Goal: Task Accomplishment & Management: Use online tool/utility

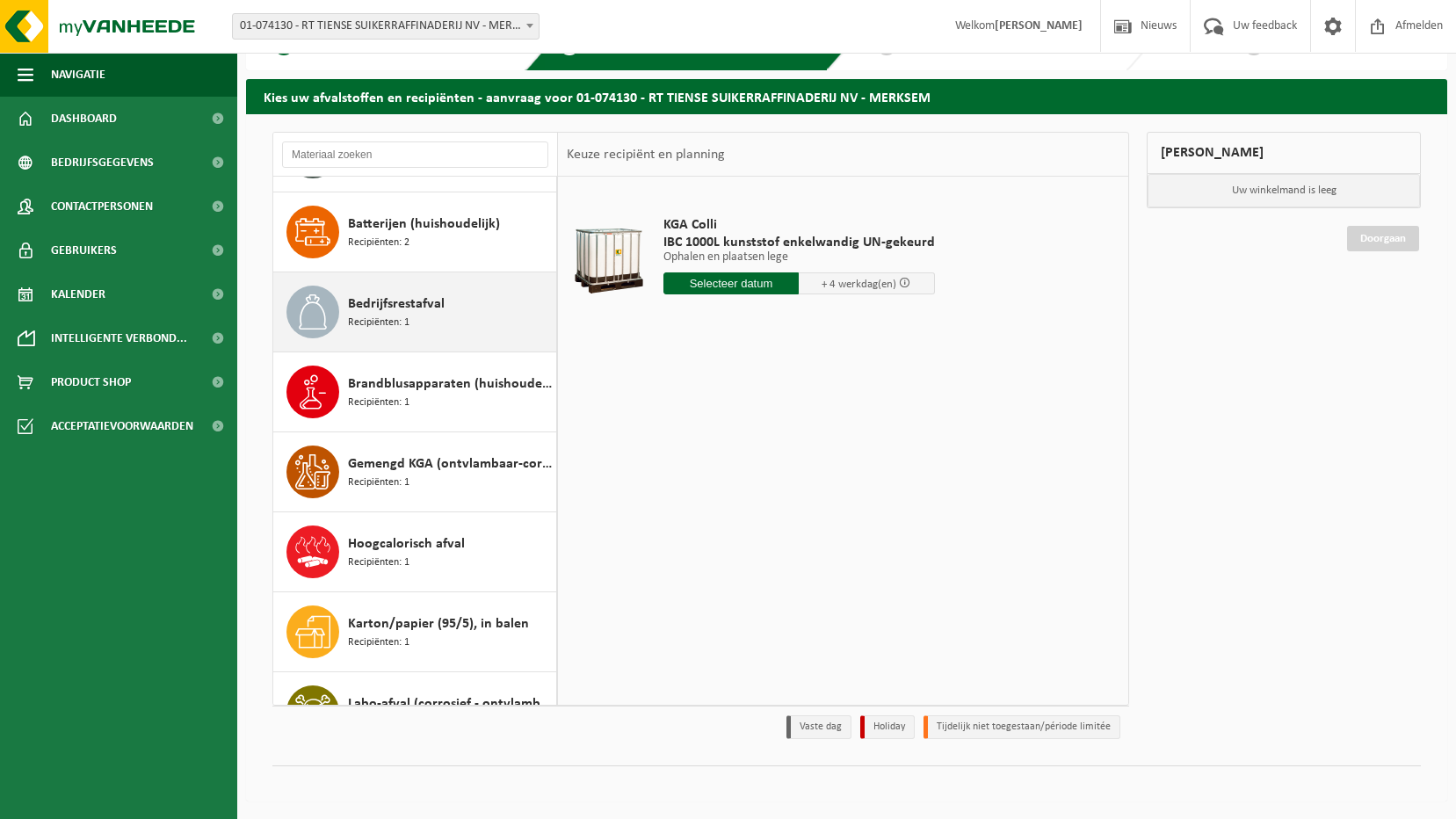
scroll to position [527, 0]
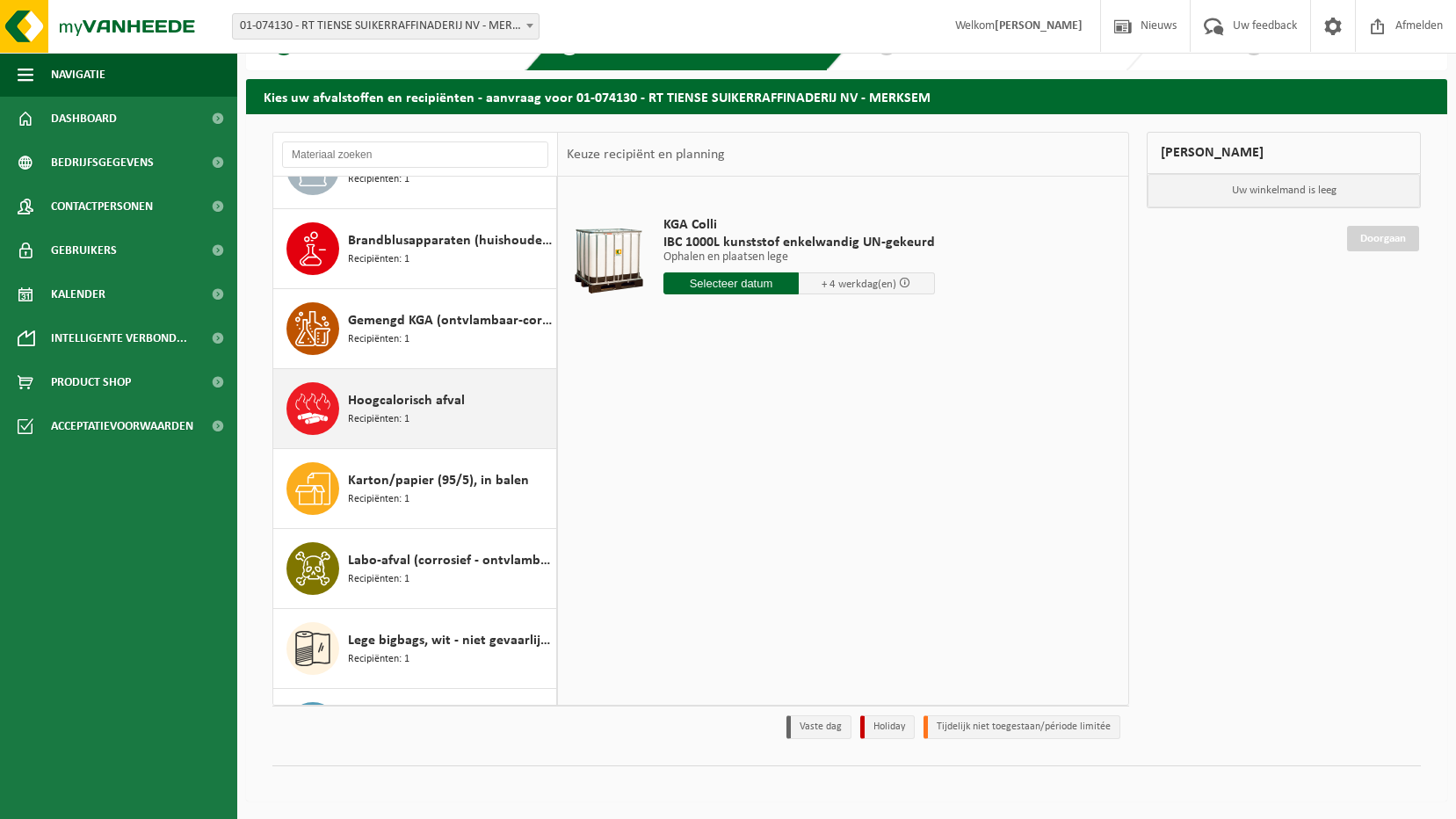
click at [383, 399] on span "Hoogcalorisch afval" at bounding box center [405, 400] width 116 height 21
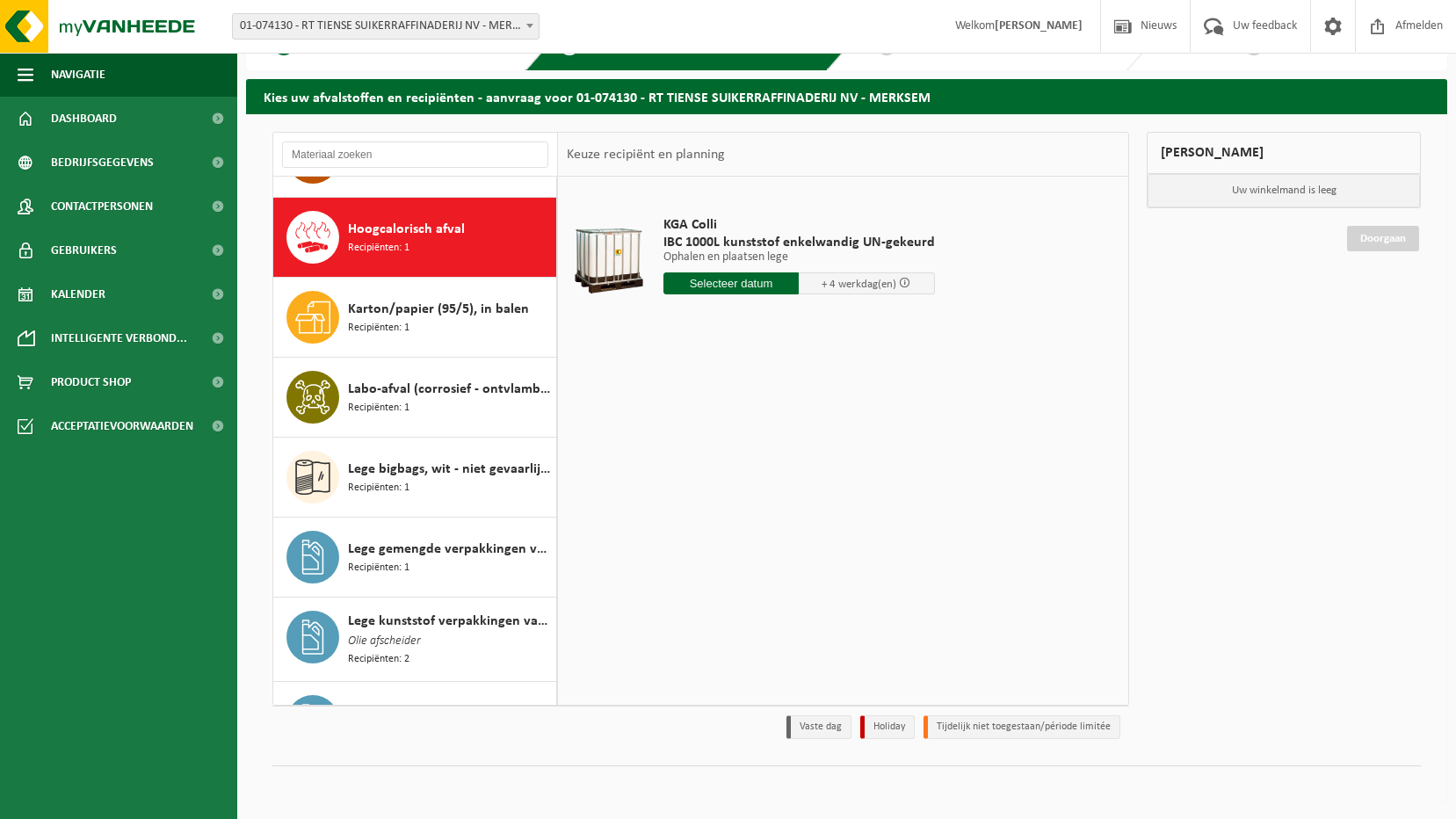
scroll to position [720, 0]
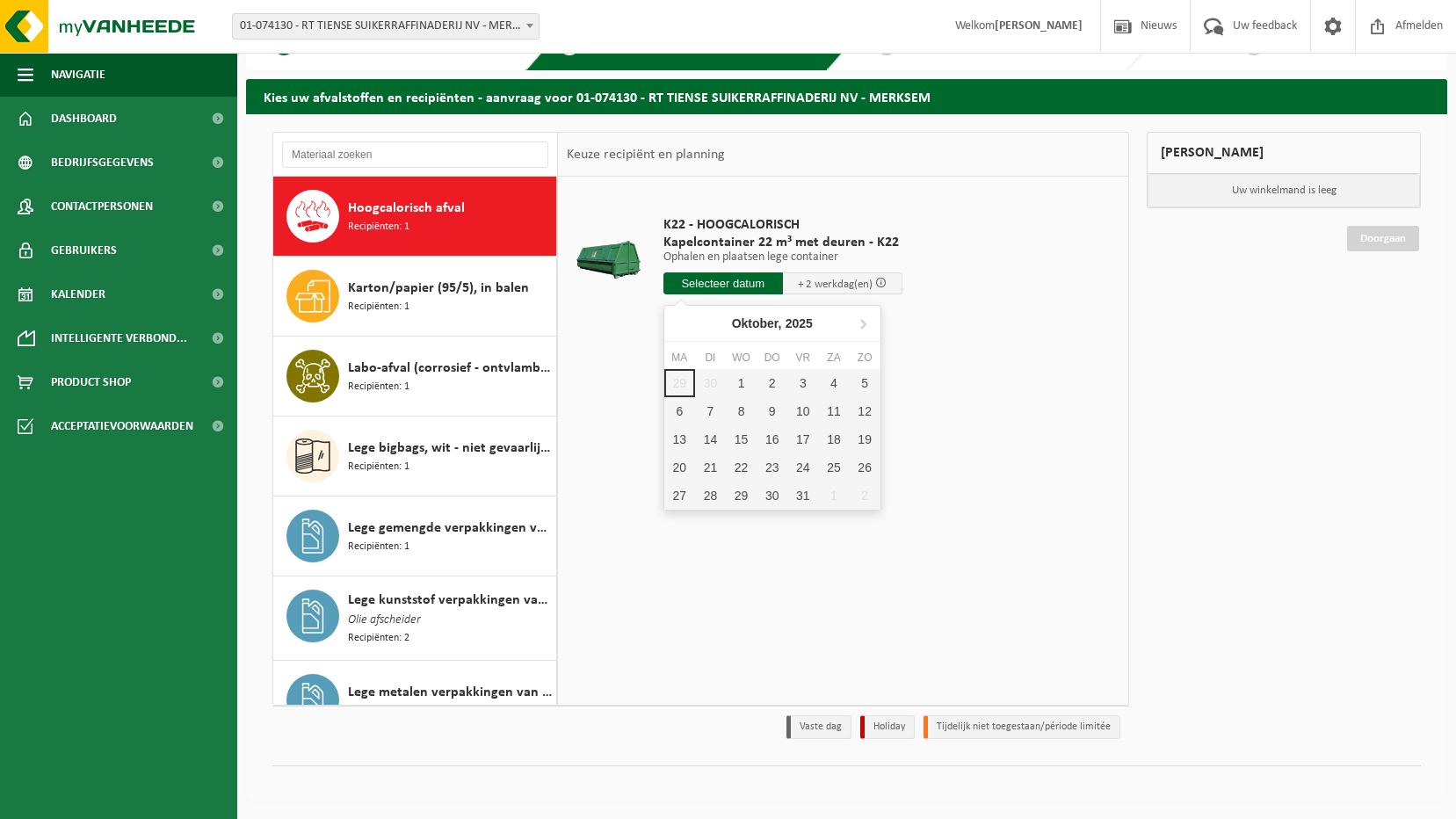
click at [777, 281] on input "text" at bounding box center [723, 284] width 119 height 22
click at [733, 378] on div "1" at bounding box center [741, 383] width 31 height 28
type input "Van 2025-10-01"
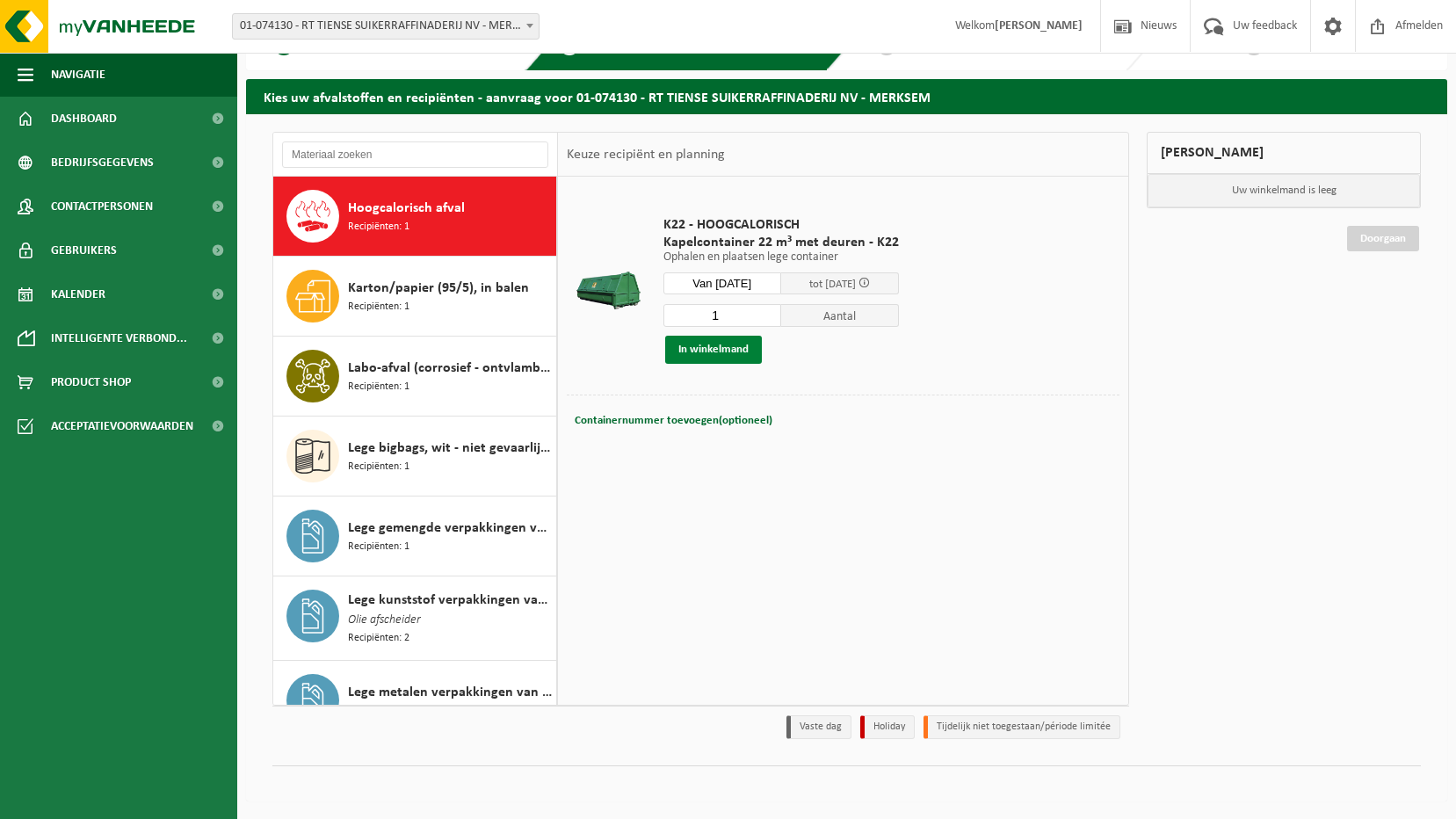
click at [721, 355] on button "In winkelmand" at bounding box center [713, 349] width 97 height 28
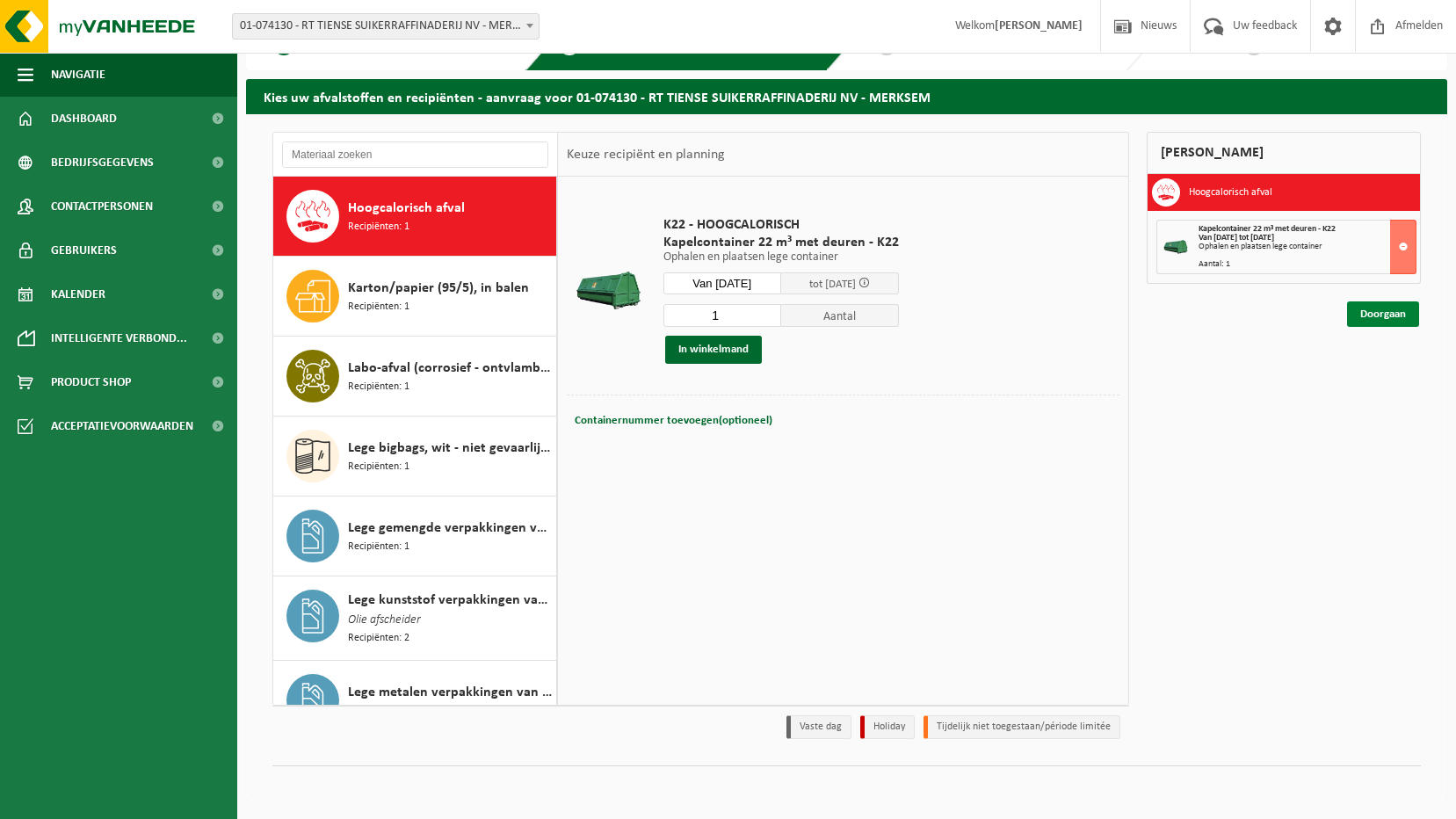
click at [1367, 317] on link "Doorgaan" at bounding box center [1383, 314] width 72 height 25
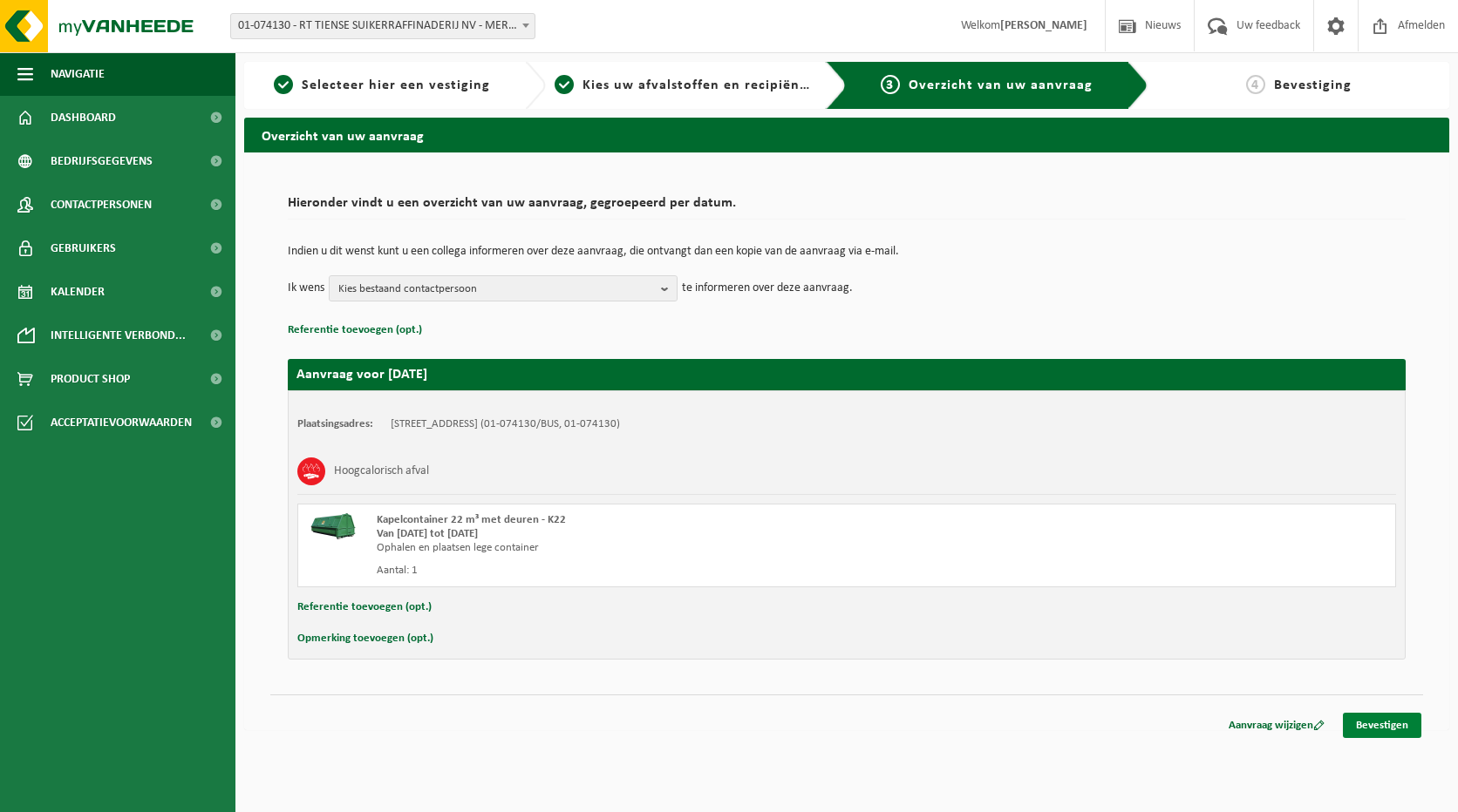
click at [1367, 725] on link "Bevestigen" at bounding box center [1382, 725] width 79 height 25
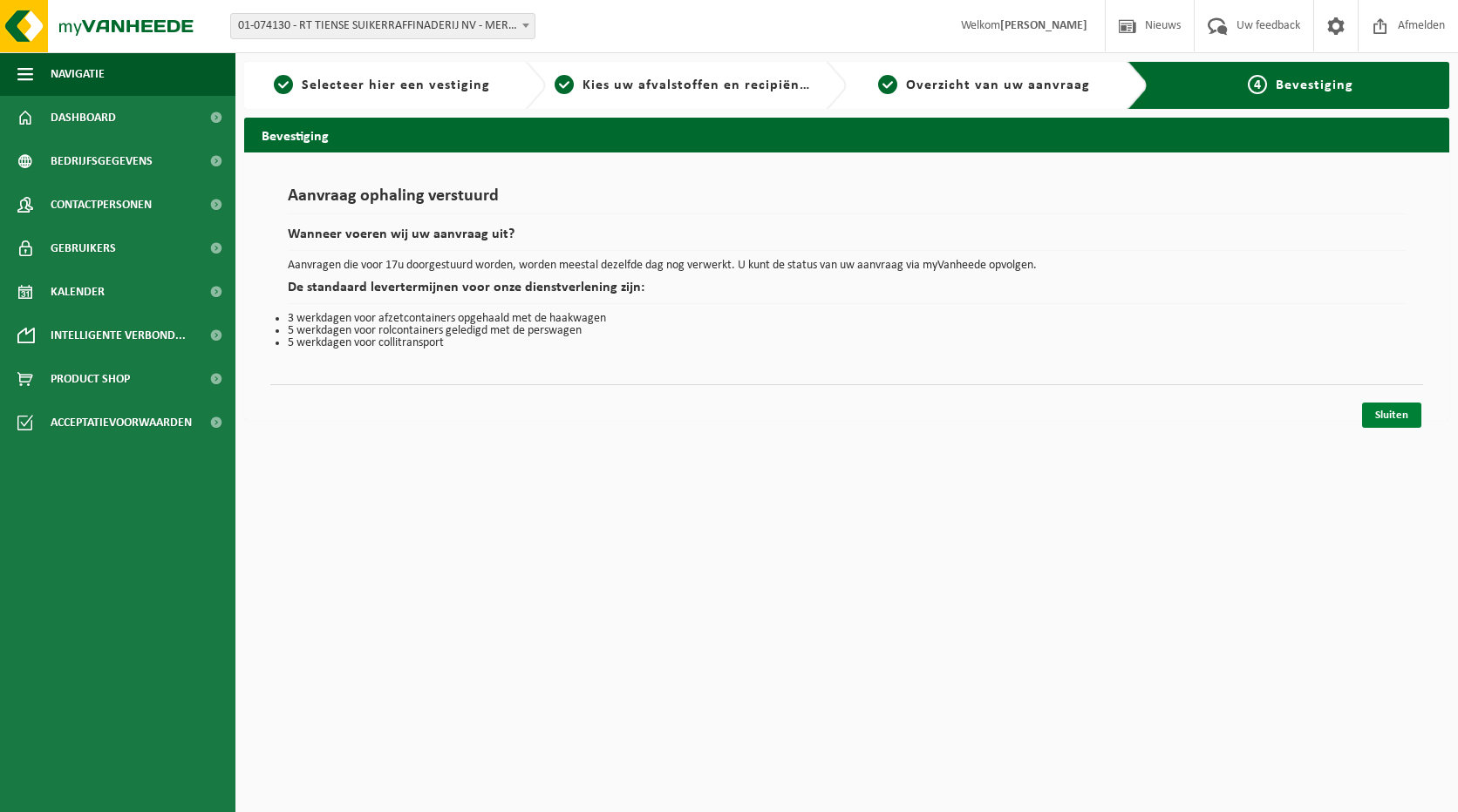
click at [1377, 410] on link "Sluiten" at bounding box center [1391, 415] width 59 height 25
